Goal: Communication & Community: Answer question/provide support

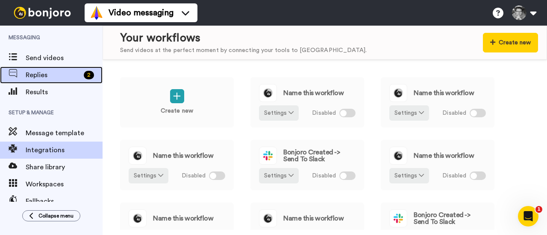
click at [47, 73] on span "Replies" at bounding box center [53, 75] width 55 height 10
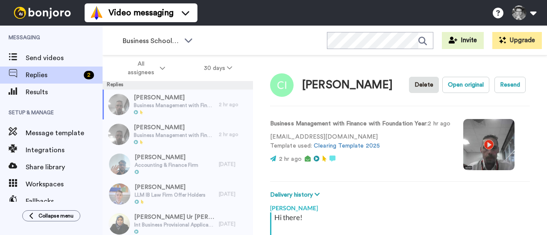
scroll to position [134, 0]
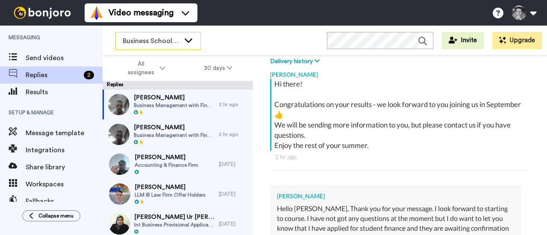
click at [191, 41] on icon at bounding box center [188, 40] width 10 height 9
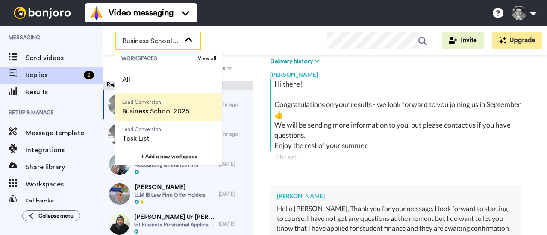
click at [160, 110] on span "Business School 2025" at bounding box center [155, 111] width 67 height 10
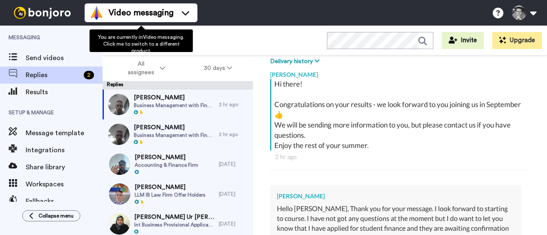
click at [220, 36] on div "Business School 2025 WORKSPACES View all All Lead Conversion Business School 20…" at bounding box center [325, 41] width 444 height 30
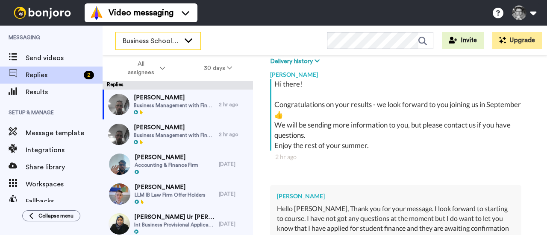
click at [187, 43] on icon at bounding box center [188, 40] width 10 height 9
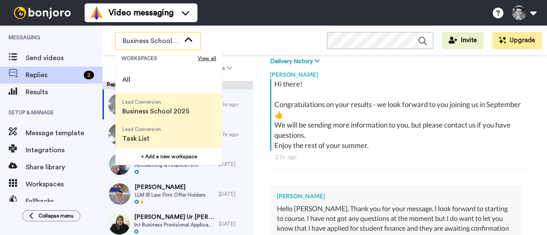
click at [150, 135] on span "Task List" at bounding box center [141, 139] width 39 height 10
type textarea "x"
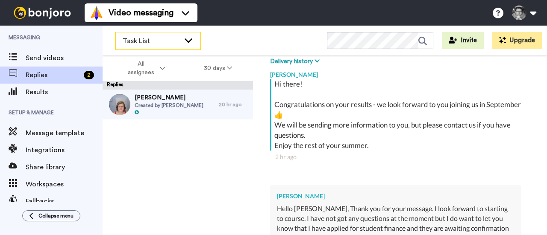
click at [184, 37] on icon at bounding box center [188, 40] width 10 height 9
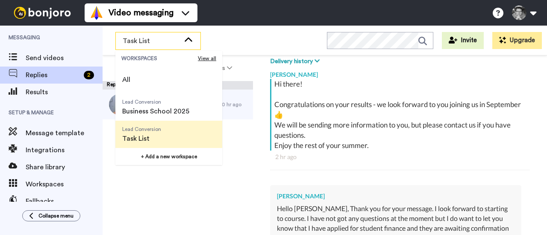
drag, startPoint x: 152, startPoint y: 110, endPoint x: 92, endPoint y: 41, distance: 90.9
click at [92, 41] on span "Messaging" at bounding box center [51, 38] width 103 height 24
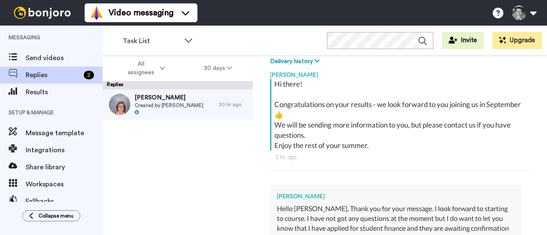
click at [92, 41] on span "Messaging" at bounding box center [51, 38] width 103 height 24
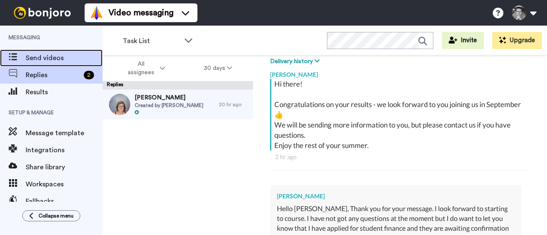
click at [36, 56] on span "Send videos" at bounding box center [64, 58] width 77 height 10
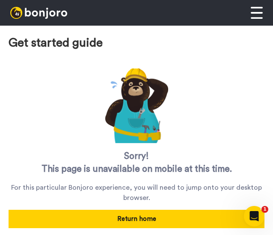
drag, startPoint x: 78, startPoint y: 41, endPoint x: 182, endPoint y: 202, distance: 192.3
click at [78, 41] on span "Get started guide" at bounding box center [136, 39] width 273 height 26
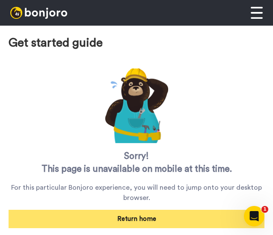
click at [159, 220] on button "Return home" at bounding box center [137, 219] width 256 height 18
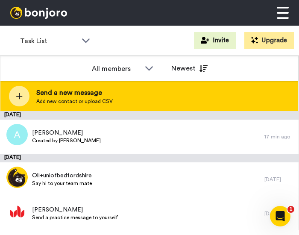
click at [89, 96] on span "Send a new message" at bounding box center [74, 93] width 77 height 10
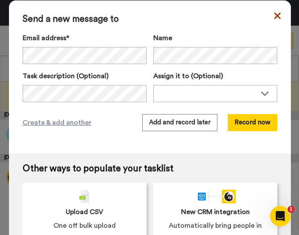
click at [272, 17] on icon at bounding box center [277, 15] width 6 height 6
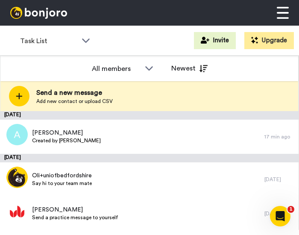
click at [272, 13] on img at bounding box center [283, 13] width 12 height 12
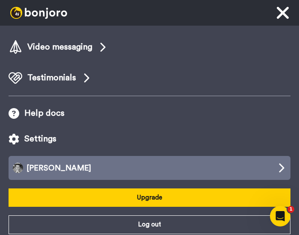
click at [72, 163] on button "Giles Robertson" at bounding box center [150, 168] width 282 height 24
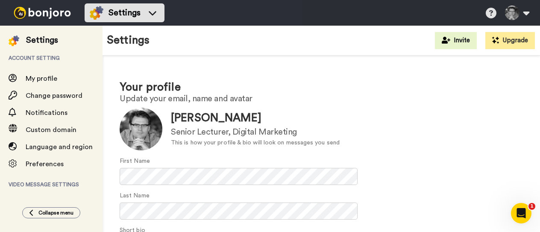
click at [45, 15] on img at bounding box center [42, 13] width 64 height 12
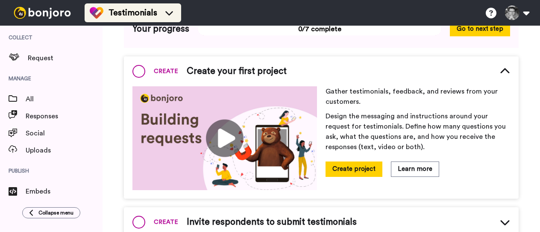
click at [173, 12] on icon at bounding box center [169, 13] width 14 height 9
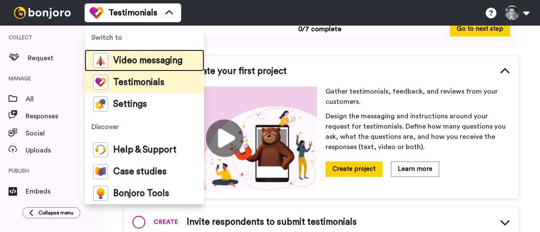
click at [151, 57] on span "Video messaging" at bounding box center [147, 60] width 69 height 9
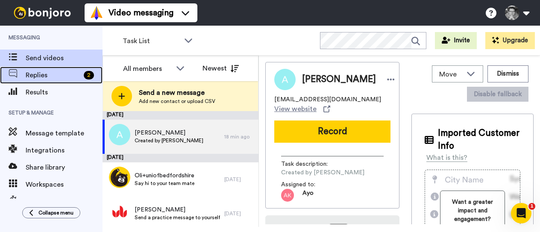
click at [38, 72] on span "Replies" at bounding box center [53, 75] width 55 height 10
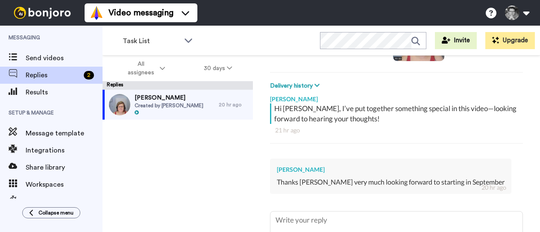
type textarea "x"
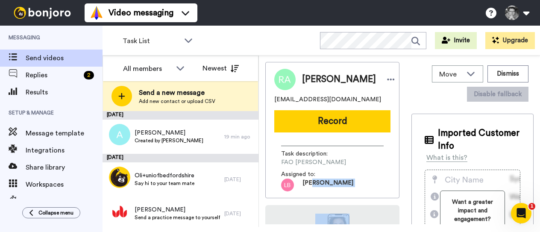
drag, startPoint x: 0, startPoint y: 0, endPoint x: 381, endPoint y: 170, distance: 417.5
click at [381, 170] on div "Rahiem Ayub rahiemayub2@gmail.com Record Task description : FAO Giles Assigned …" at bounding box center [399, 143] width 268 height 162
click at [381, 170] on div "Task description : FAO Giles Assigned to: Lee" at bounding box center [332, 165] width 116 height 52
drag, startPoint x: 381, startPoint y: 170, endPoint x: 373, endPoint y: 171, distance: 8.6
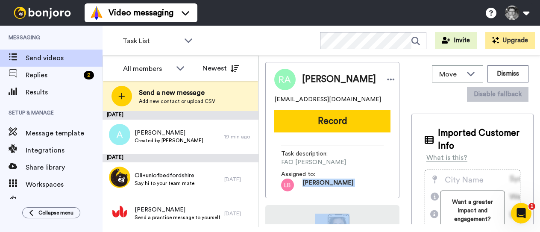
click at [373, 171] on div "Task description : FAO Giles Assigned to: Lee" at bounding box center [332, 165] width 116 height 52
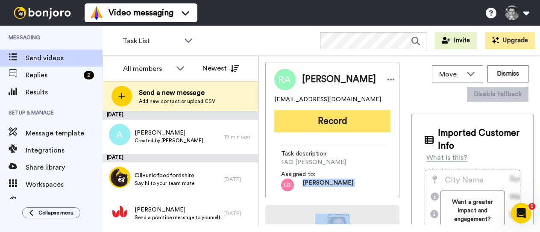
click at [317, 114] on button "Record" at bounding box center [332, 121] width 116 height 22
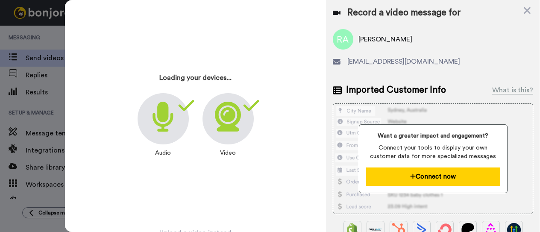
click at [410, 177] on icon at bounding box center [413, 176] width 6 height 6
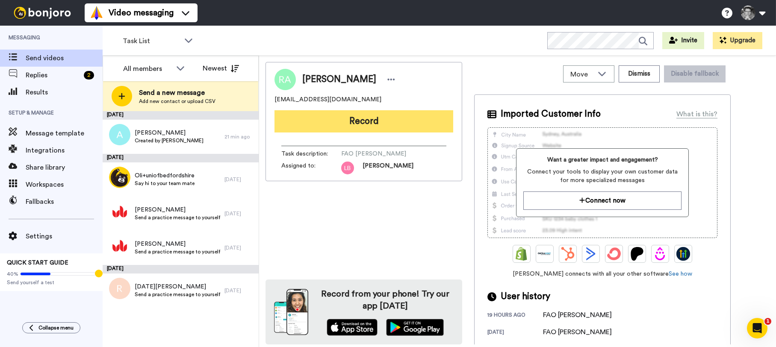
click at [360, 121] on button "Record" at bounding box center [363, 121] width 179 height 22
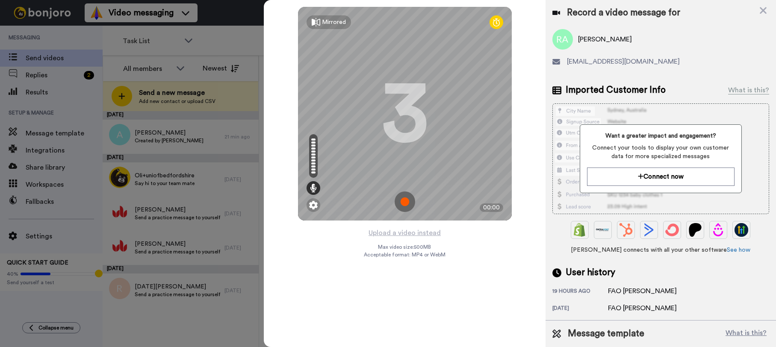
click at [411, 205] on img at bounding box center [404, 201] width 21 height 21
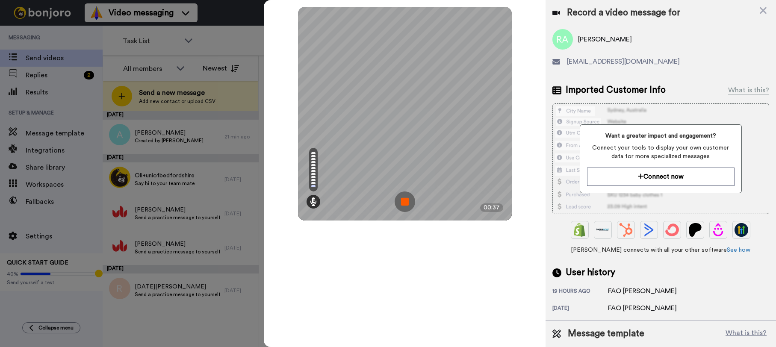
click at [404, 205] on img at bounding box center [404, 201] width 21 height 21
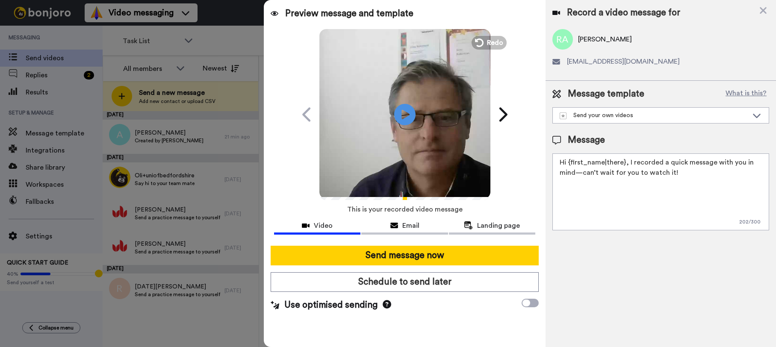
click at [540, 165] on textarea "Hi {first_name|there}, I recorded a quick message with you in mind—can’t wait f…" at bounding box center [660, 191] width 217 height 77
click at [540, 175] on textarea "Hi {first_name|there}, I recorded a quick message with you in mind—can’t wait f…" at bounding box center [660, 191] width 217 height 77
click at [540, 194] on textarea "Hi {first_name|there}, I recorded a quick message with you in mind—can’t wait f…" at bounding box center [660, 191] width 217 height 77
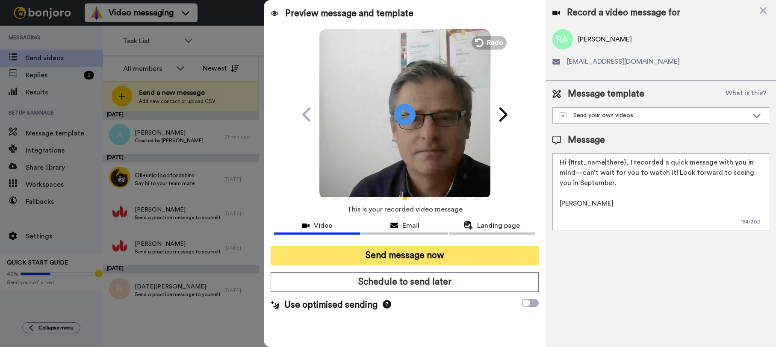
type textarea "Hi {first_name|there}, I recorded a quick message with you in mind—can’t wait f…"
click at [435, 232] on button "Send message now" at bounding box center [405, 256] width 268 height 20
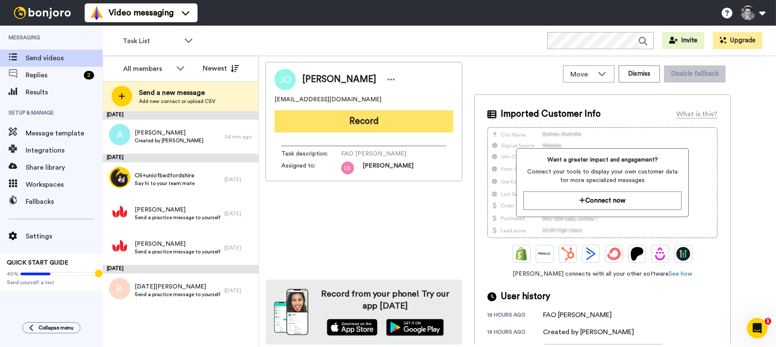
click at [369, 121] on button "Record" at bounding box center [363, 121] width 179 height 22
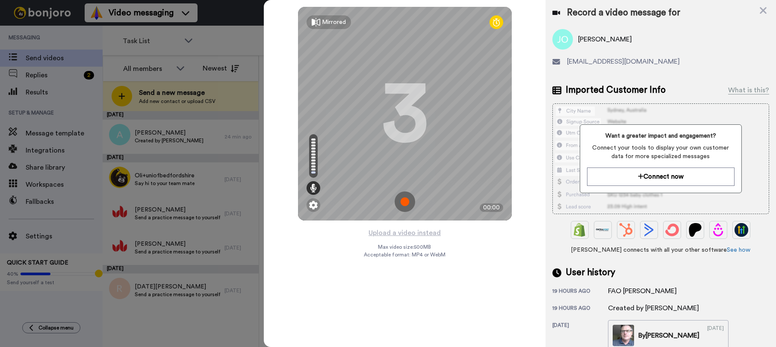
click at [406, 205] on img at bounding box center [404, 201] width 21 height 21
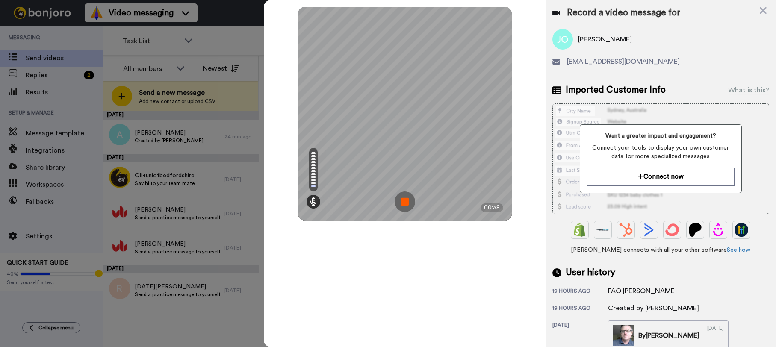
click at [407, 203] on img at bounding box center [404, 201] width 21 height 21
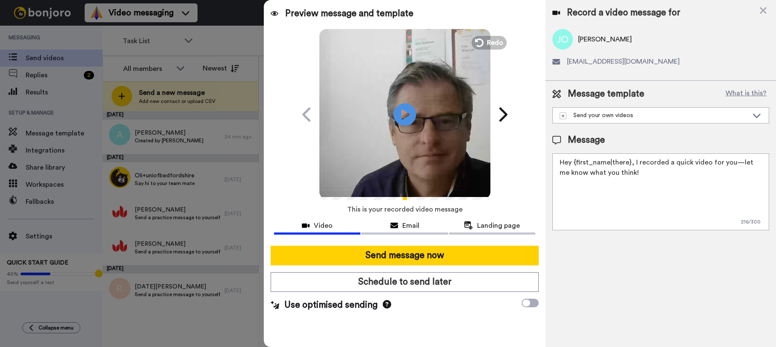
click at [407, 118] on icon at bounding box center [404, 114] width 23 height 23
click at [644, 188] on textarea "Hey {first_name|there}, I recorded a quick video for you—let me know what you t…" at bounding box center [660, 191] width 217 height 77
type textarea "Hey {first_name|there}, I recorded a quick video for you—let me know what you t…"
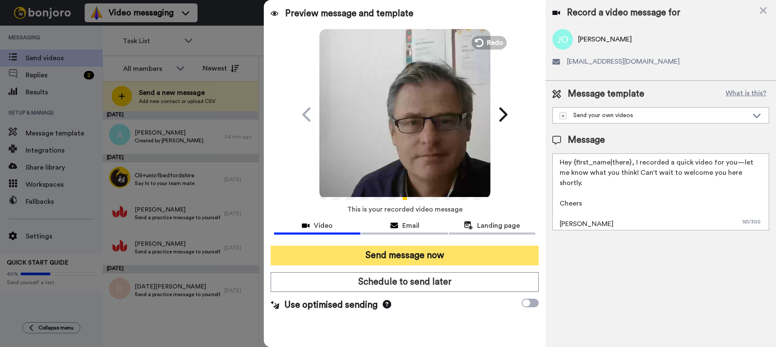
click at [442, 249] on button "Send message now" at bounding box center [405, 256] width 268 height 20
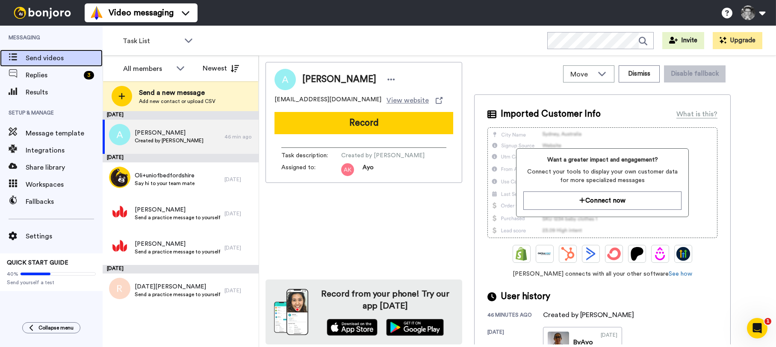
click at [41, 64] on div "Send videos" at bounding box center [51, 58] width 103 height 17
click at [56, 17] on img at bounding box center [42, 13] width 64 height 12
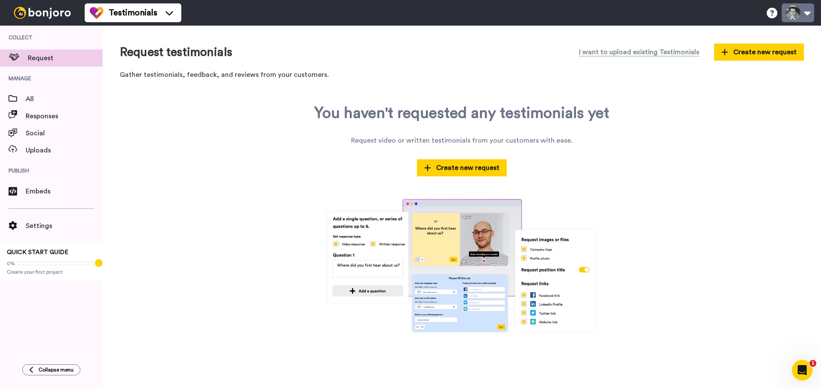
click at [775, 15] on button at bounding box center [797, 12] width 32 height 19
click at [432, 70] on p "Gather testimonials, feedback, and reviews from your customers." at bounding box center [462, 75] width 684 height 10
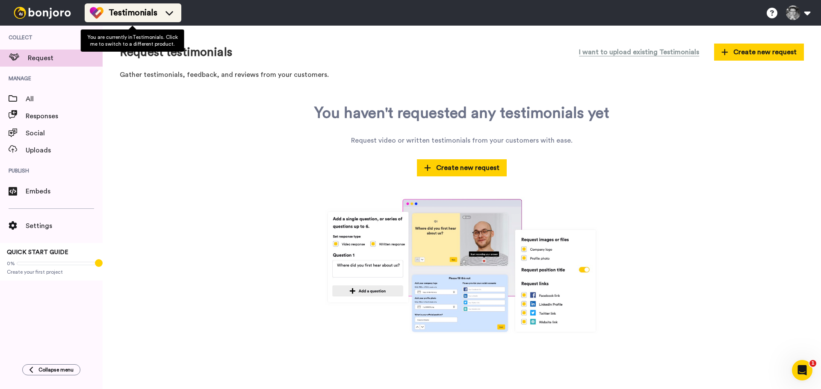
click at [171, 12] on icon at bounding box center [169, 13] width 8 height 4
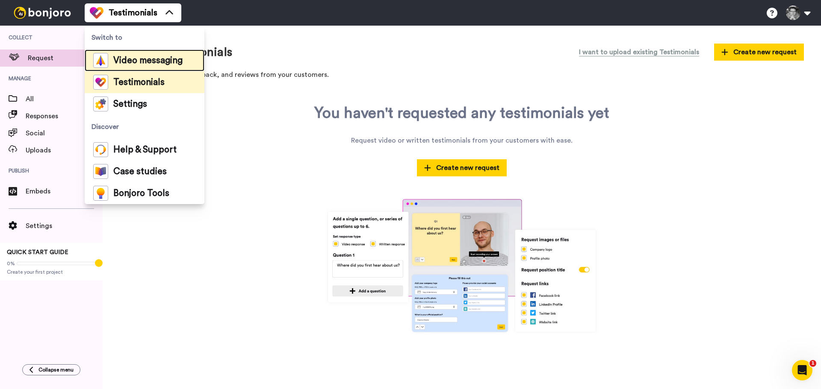
click at [158, 56] on span "Video messaging" at bounding box center [147, 60] width 69 height 9
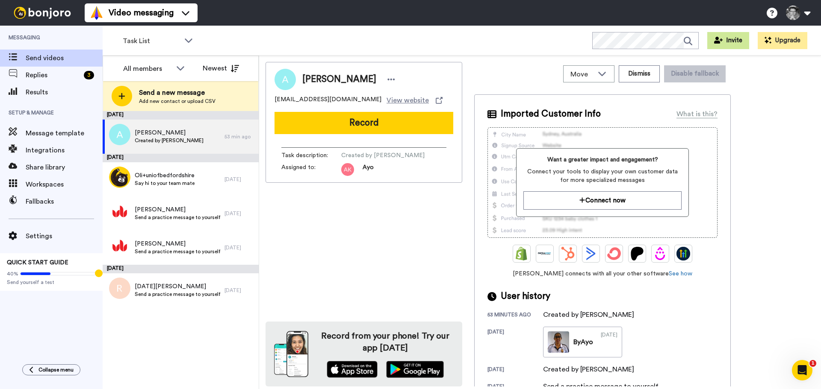
click at [741, 36] on button "Invite" at bounding box center [728, 40] width 42 height 17
